Goal: Transaction & Acquisition: Download file/media

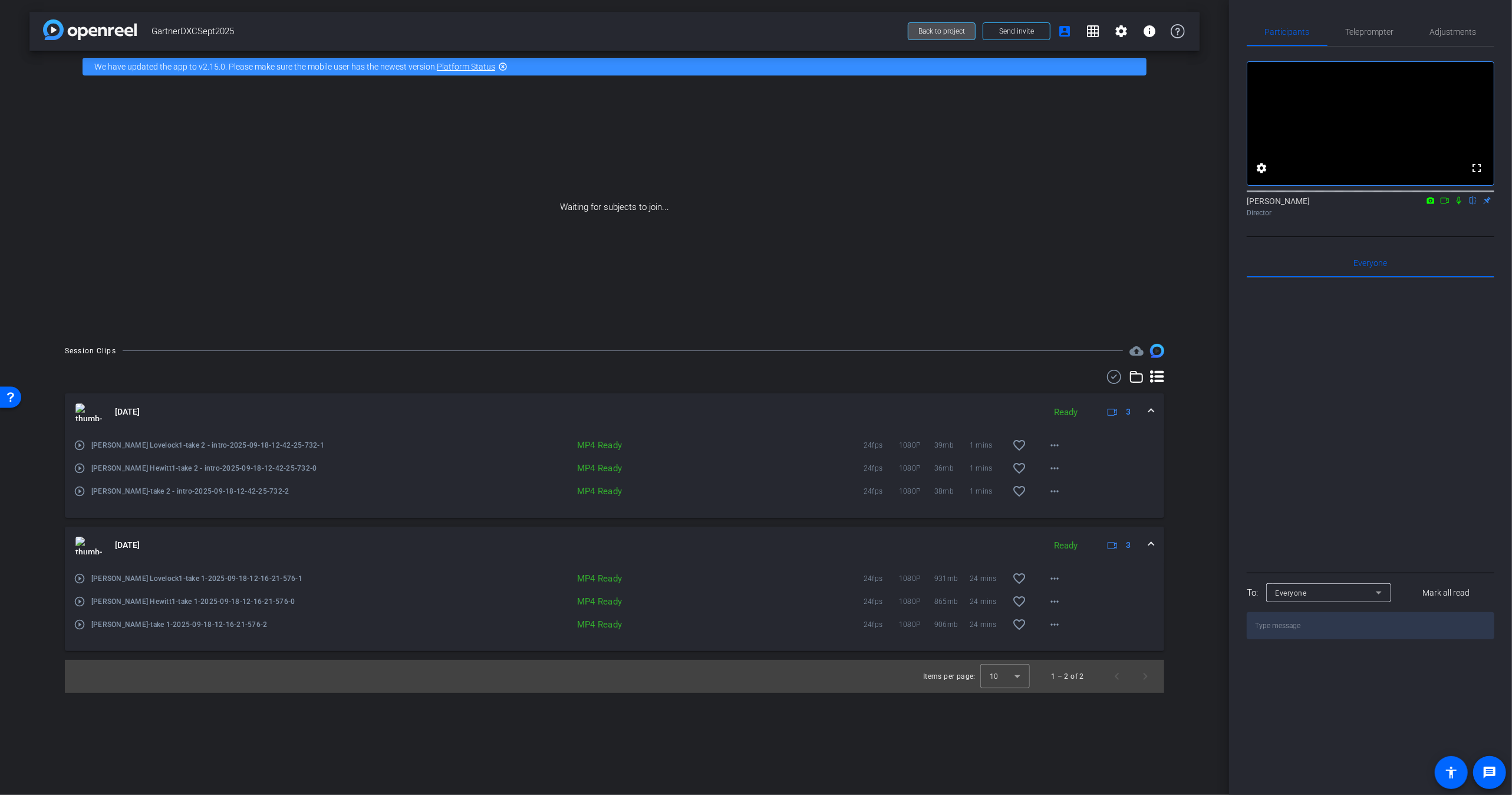
click at [915, 29] on span at bounding box center [941, 31] width 67 height 29
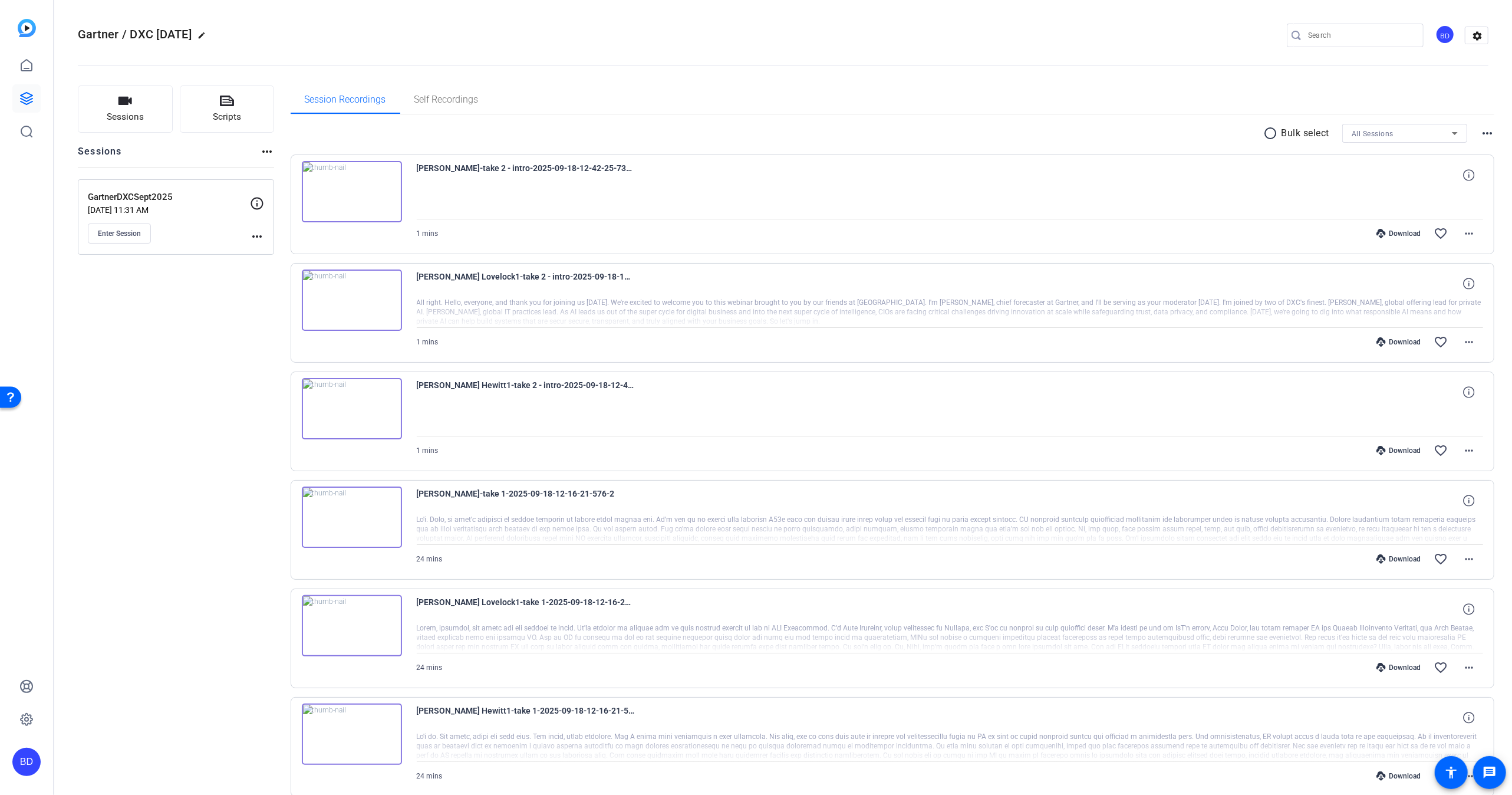
scroll to position [7, 0]
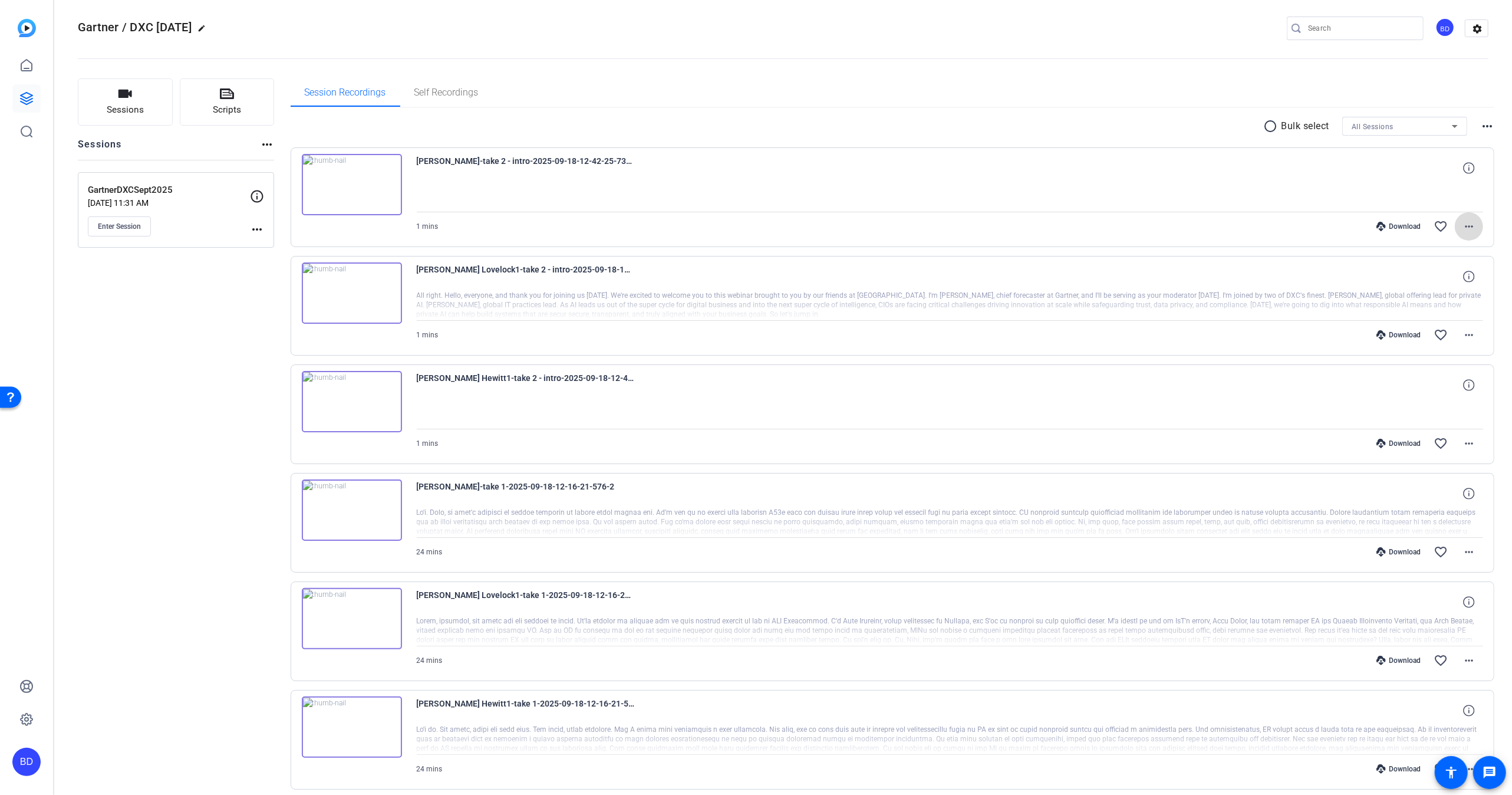
click at [1462, 225] on mat-icon "more_horiz" at bounding box center [1468, 226] width 14 height 14
click at [1415, 278] on span "Download MP4" at bounding box center [1424, 279] width 83 height 14
click at [986, 108] on div "Session Recordings Self Recordings" at bounding box center [892, 93] width 1204 height 29
click at [1462, 332] on mat-icon "more_horiz" at bounding box center [1468, 334] width 14 height 14
click at [1448, 388] on span "Download MP4" at bounding box center [1429, 388] width 71 height 14
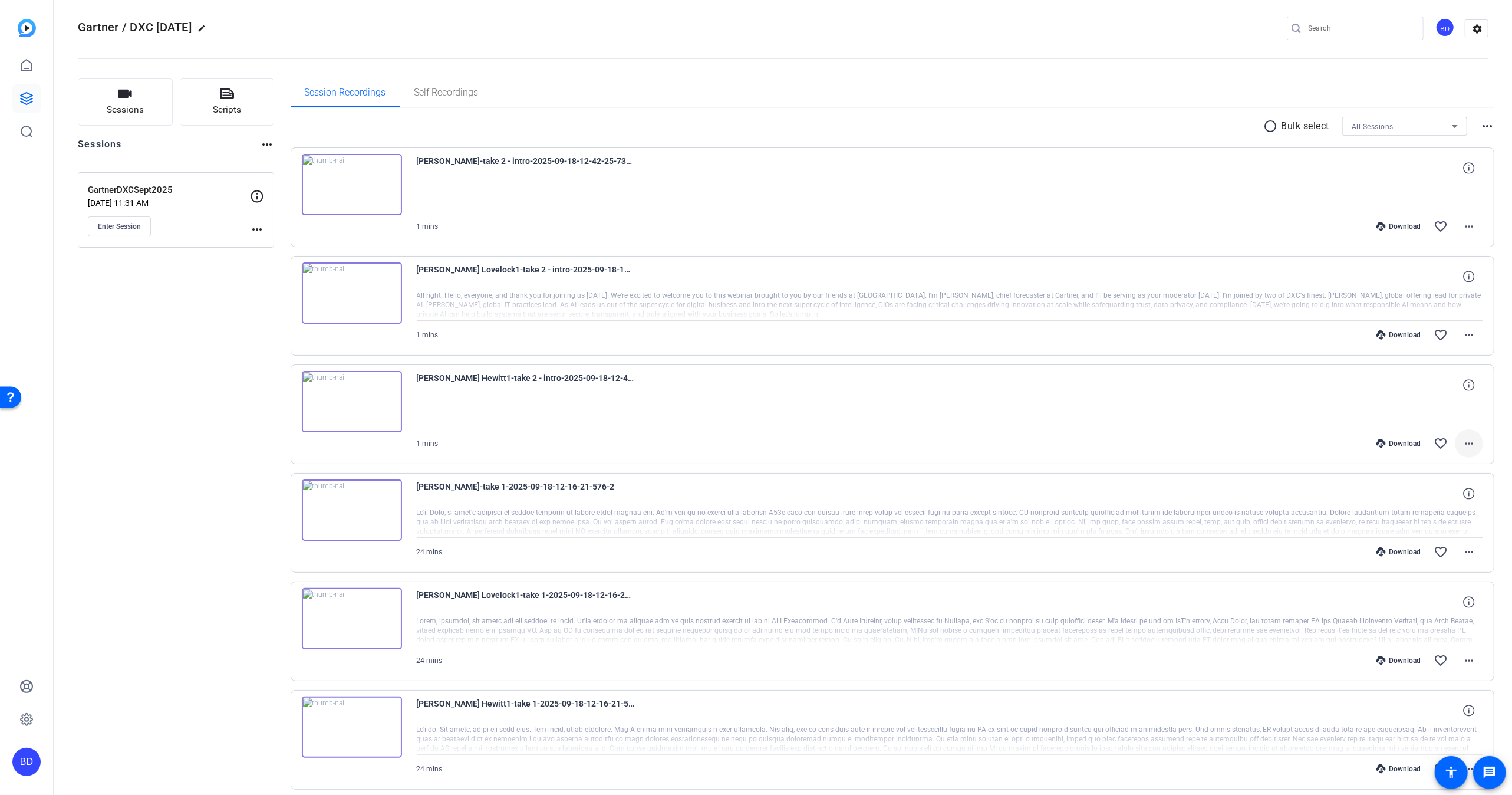
click at [1464, 440] on mat-icon "more_horiz" at bounding box center [1468, 443] width 14 height 14
click at [1431, 497] on span "Download MP4" at bounding box center [1429, 495] width 71 height 14
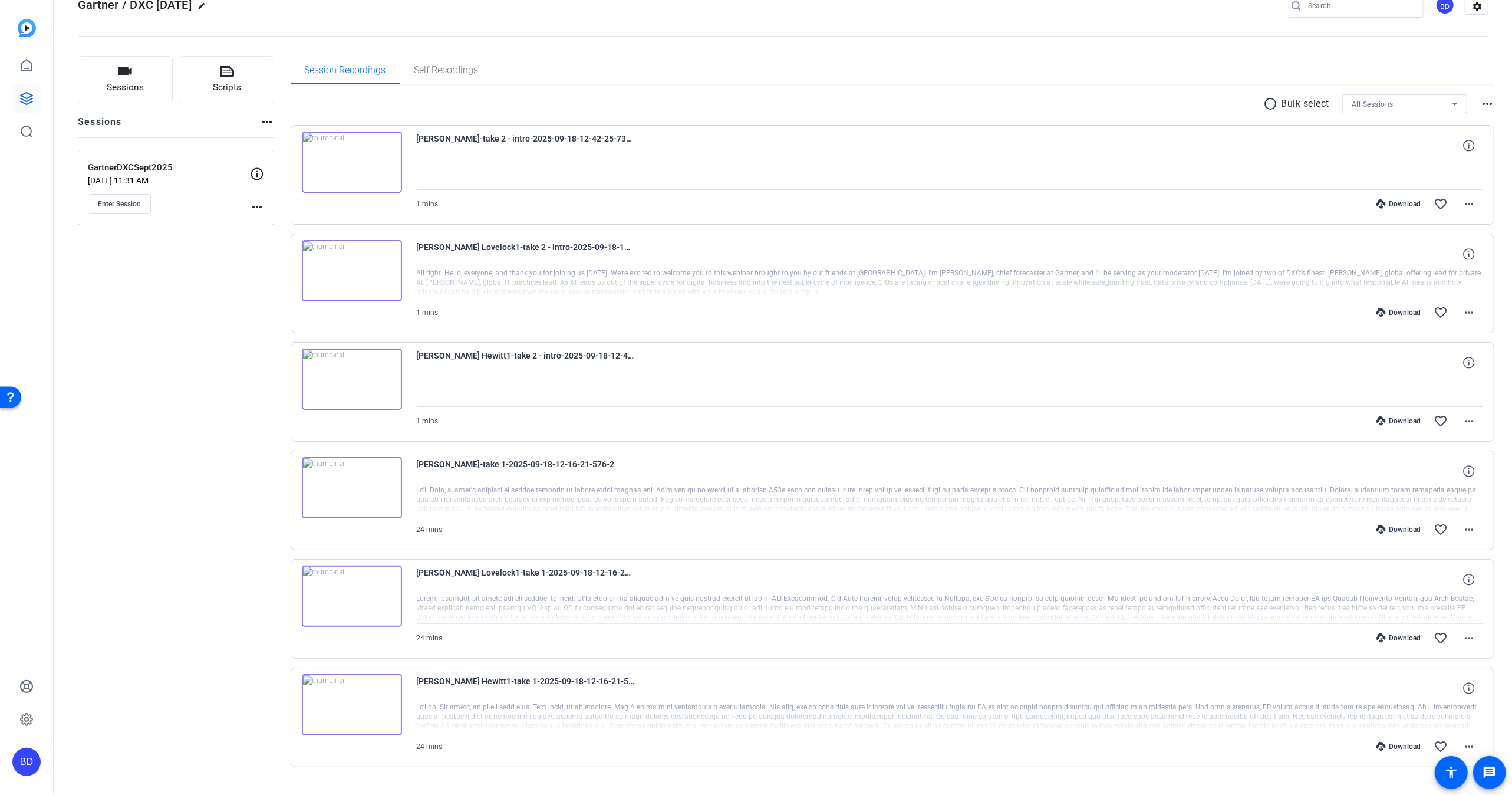
scroll to position [50, 0]
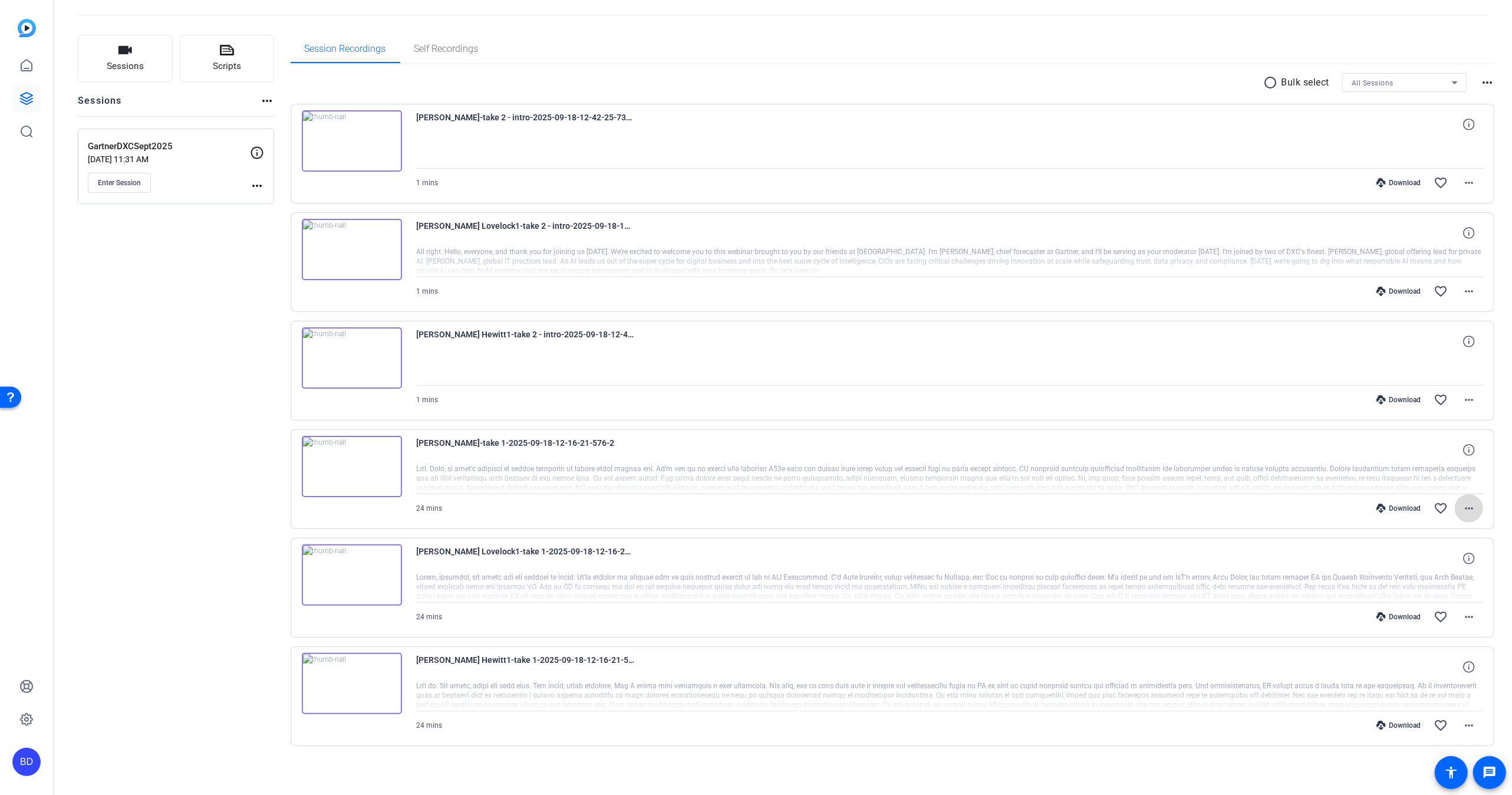
click at [1462, 503] on mat-icon "more_horiz" at bounding box center [1468, 508] width 14 height 14
click at [1429, 559] on span "Download MP4" at bounding box center [1429, 559] width 71 height 14
click at [1462, 612] on mat-icon "more_horiz" at bounding box center [1468, 617] width 14 height 14
click at [1430, 672] on span "Download MP4" at bounding box center [1429, 668] width 71 height 14
click at [1462, 722] on mat-icon "more_horiz" at bounding box center [1468, 725] width 14 height 14
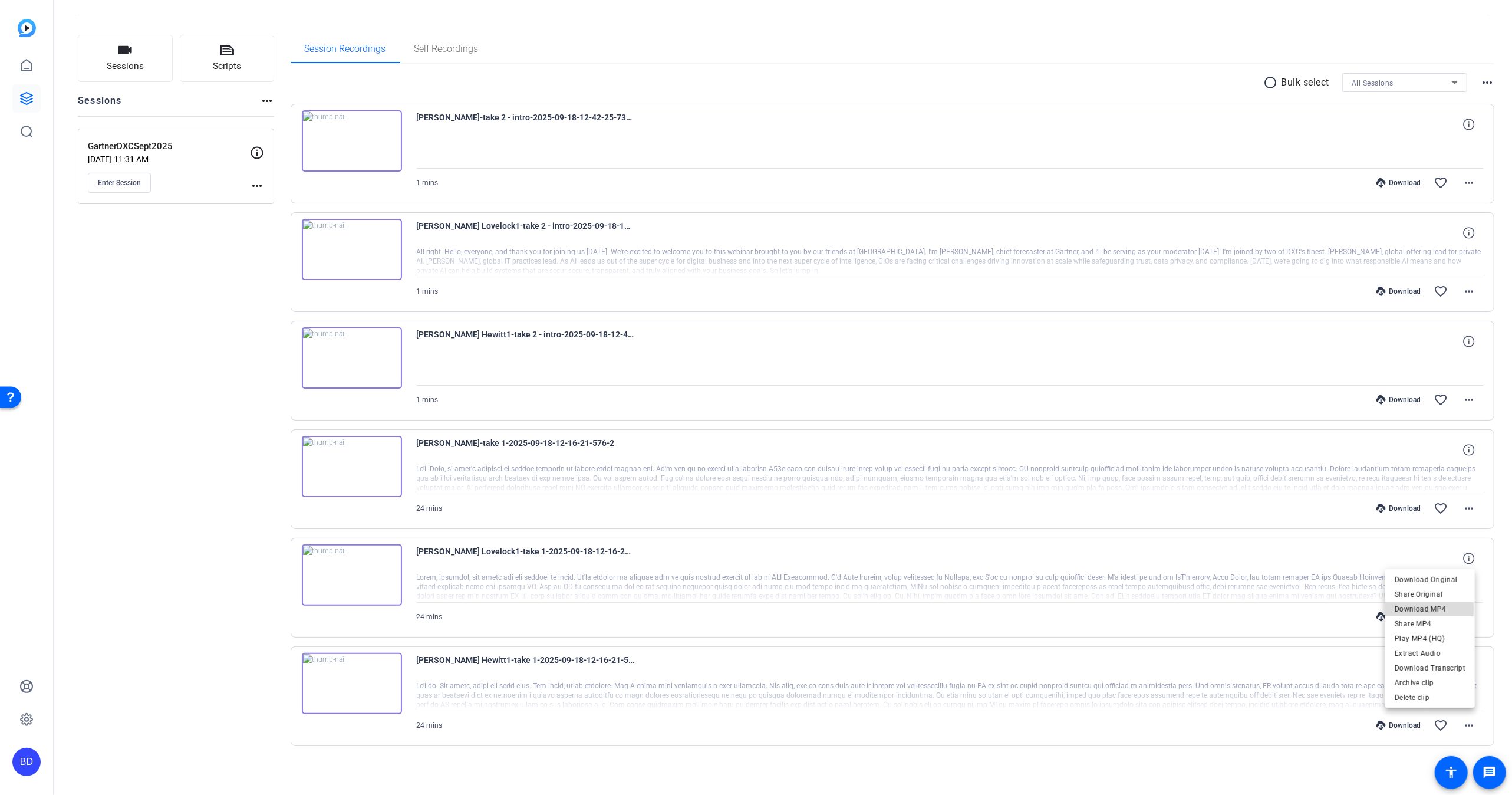
click at [1421, 609] on span "Download MP4" at bounding box center [1429, 609] width 71 height 14
